Goal: Task Accomplishment & Management: Use online tool/utility

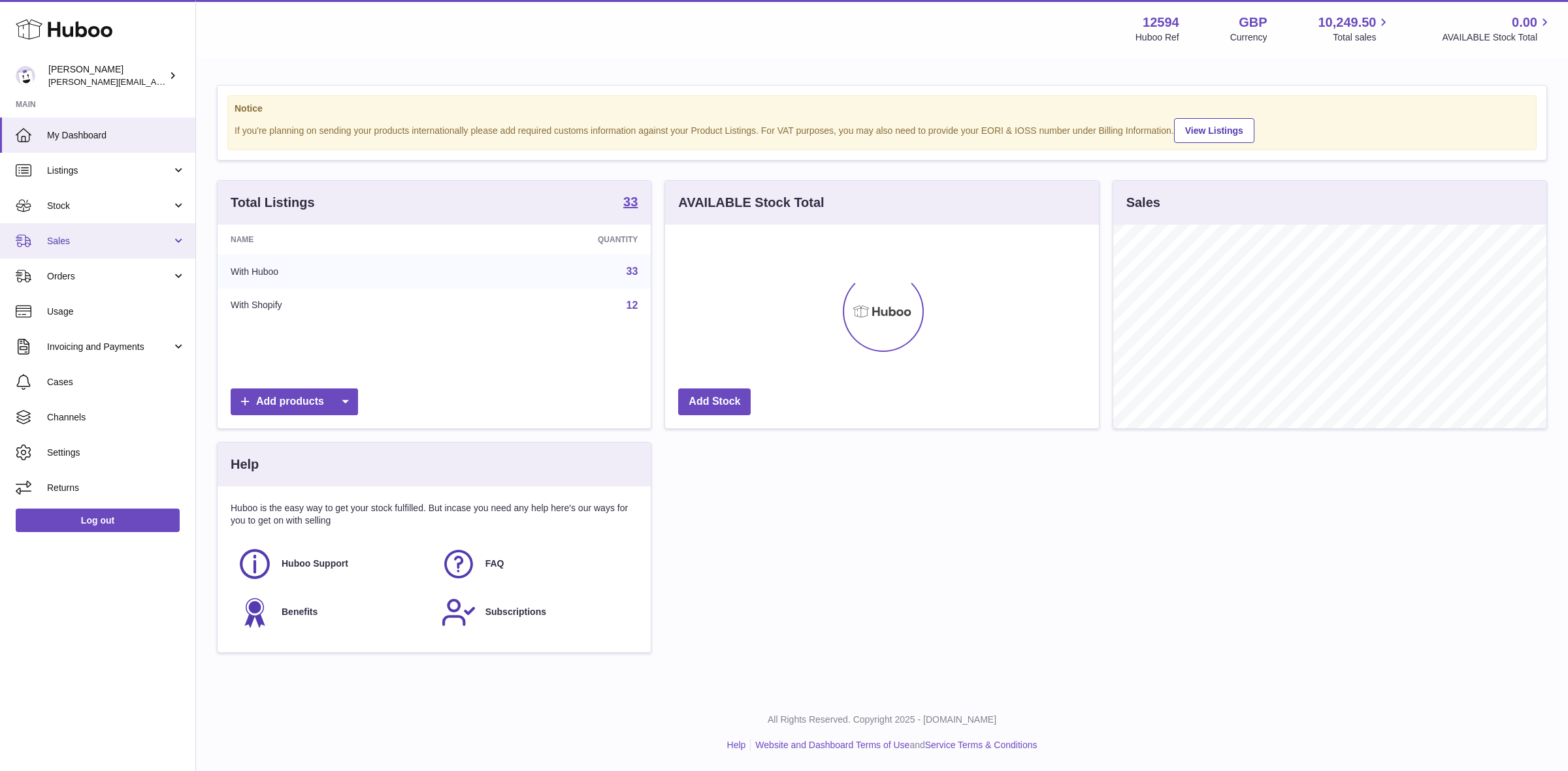
scroll to position [203, 433]
click at [53, 237] on span "Sales" at bounding box center [108, 241] width 124 height 12
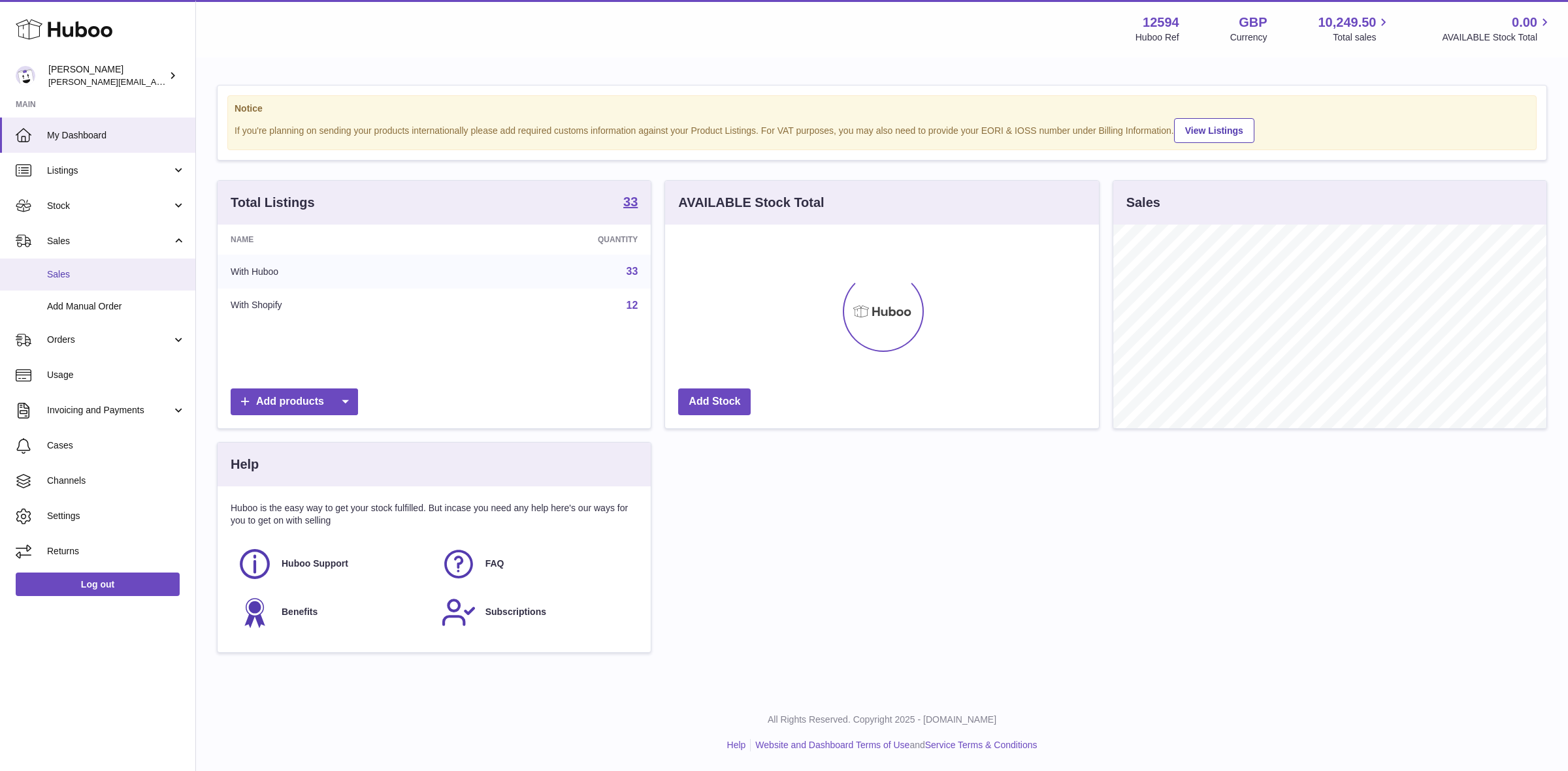
click at [75, 277] on span "Sales" at bounding box center [116, 274] width 138 height 12
click at [57, 274] on span "Sales" at bounding box center [116, 274] width 138 height 12
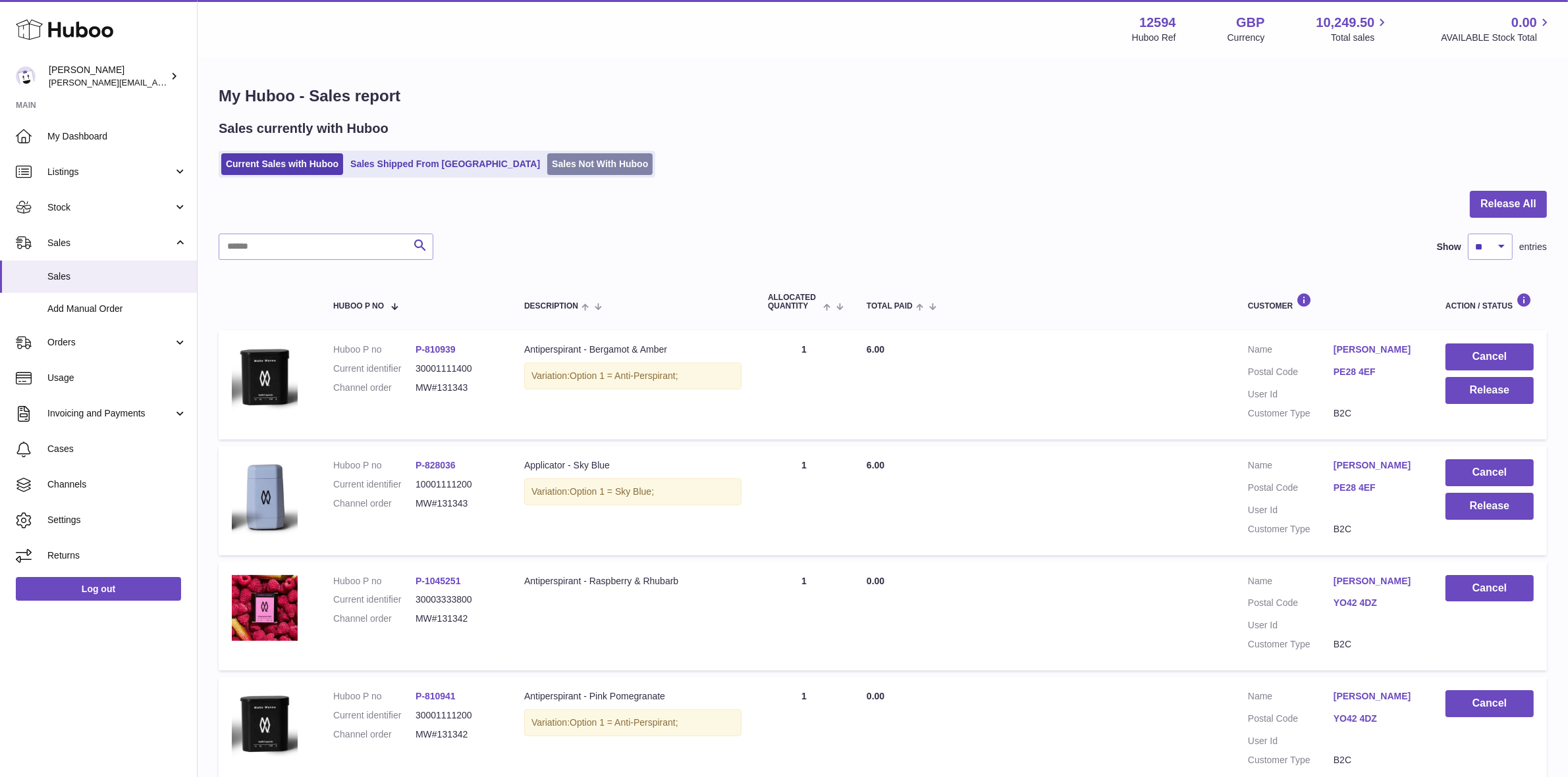
click at [547, 170] on link "Sales Not With Huboo" at bounding box center [600, 164] width 106 height 22
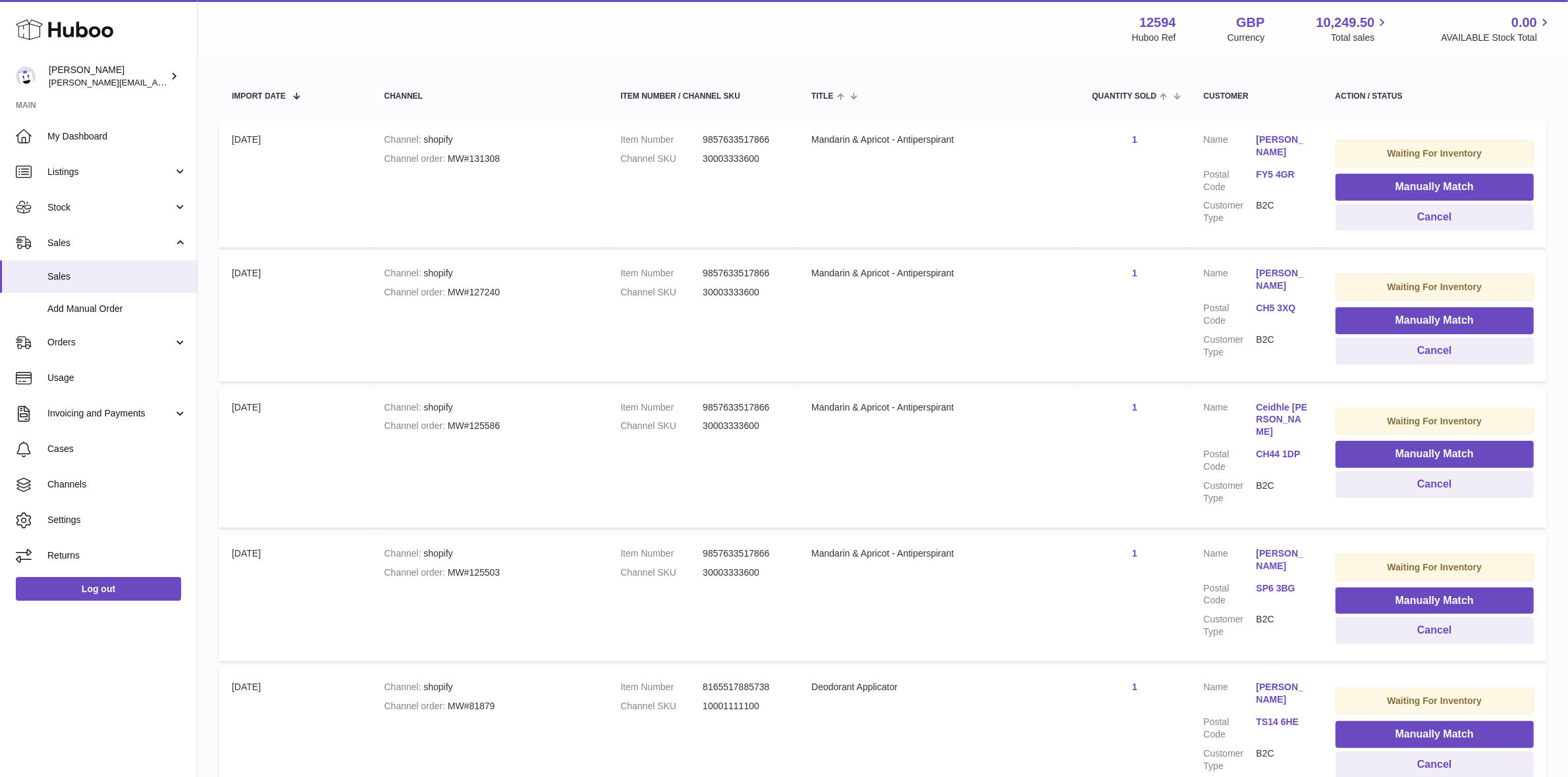
scroll to position [247, 0]
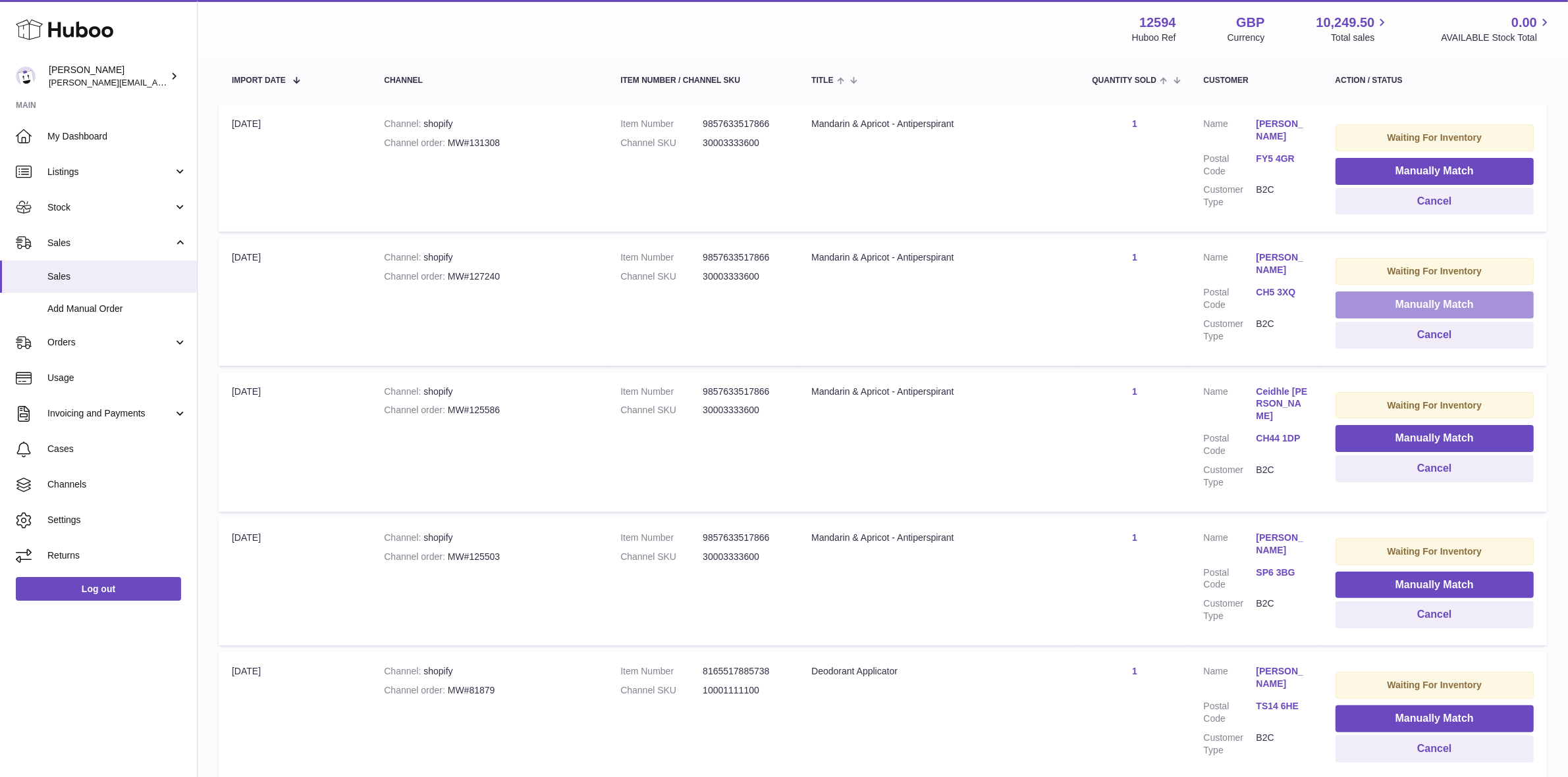
click at [1395, 307] on button "Manually Match" at bounding box center [1434, 305] width 198 height 27
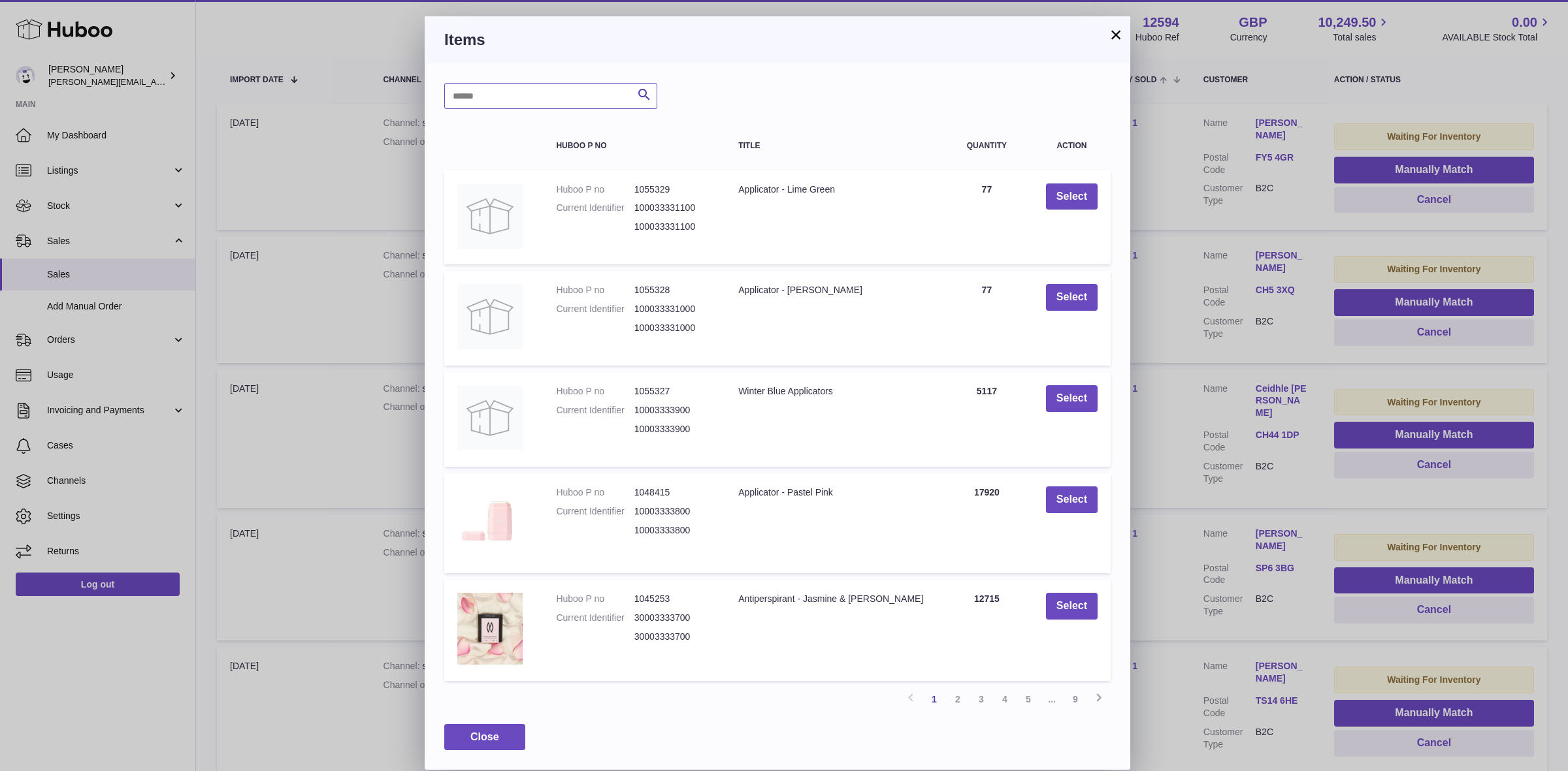
click at [566, 105] on input "text" at bounding box center [551, 96] width 213 height 26
type input "********"
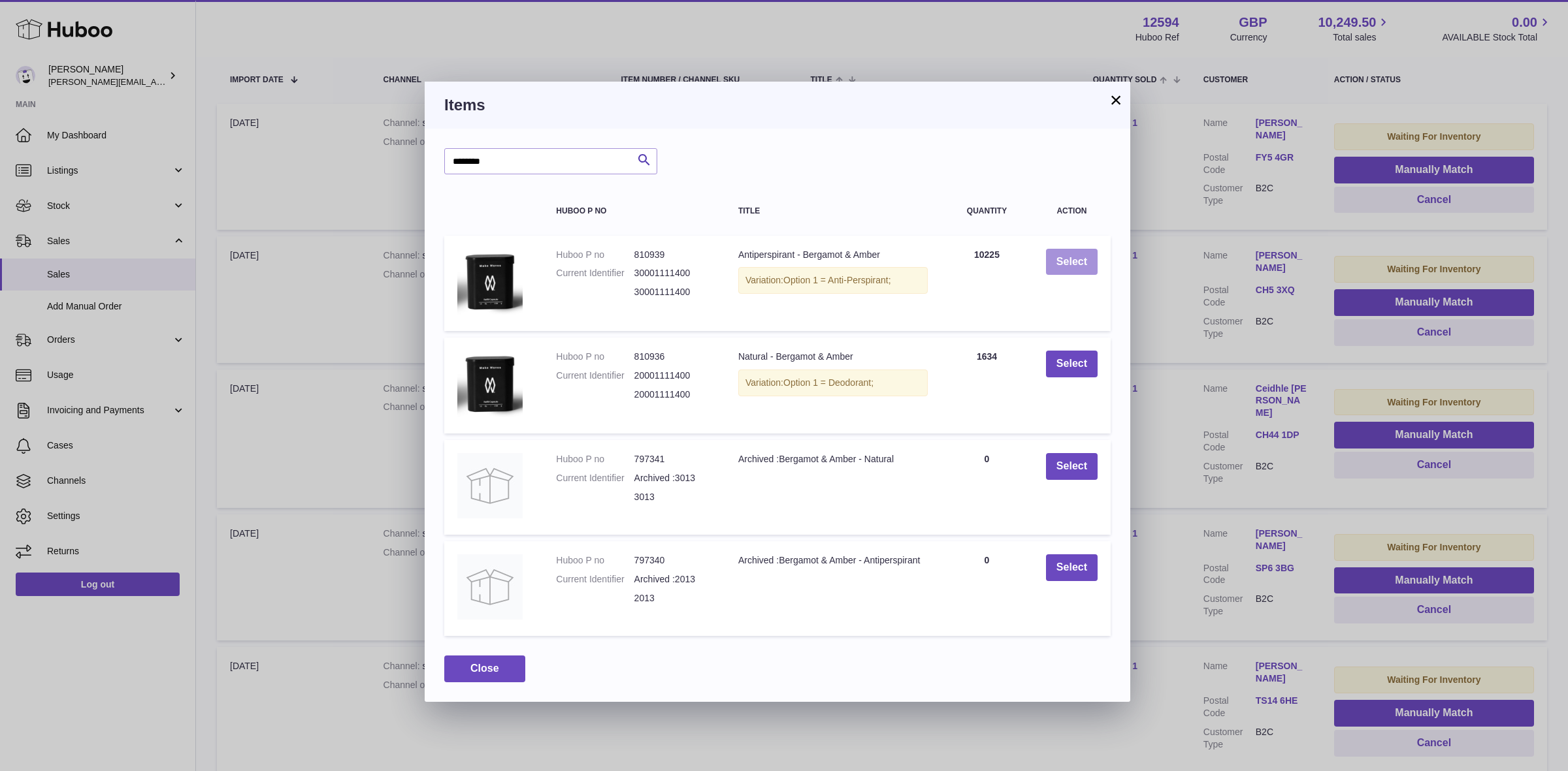
click at [1080, 265] on button "Select" at bounding box center [1072, 262] width 51 height 27
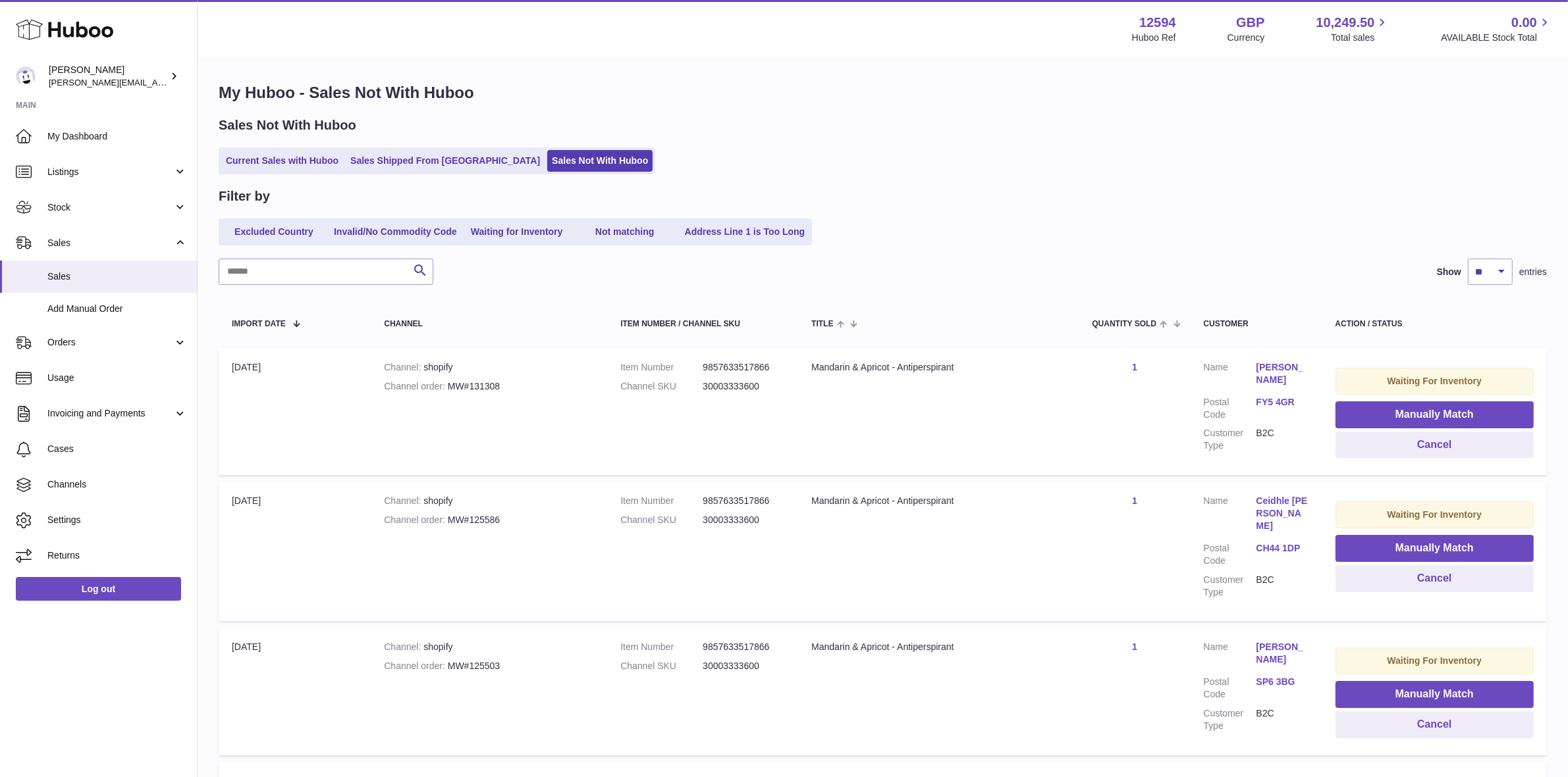
scroll to position [0, 0]
